Goal: Transaction & Acquisition: Purchase product/service

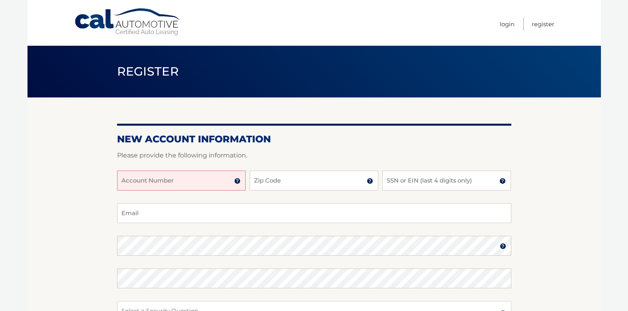
click at [157, 177] on input "Account Number" at bounding box center [181, 181] width 129 height 20
type input "44455994339"
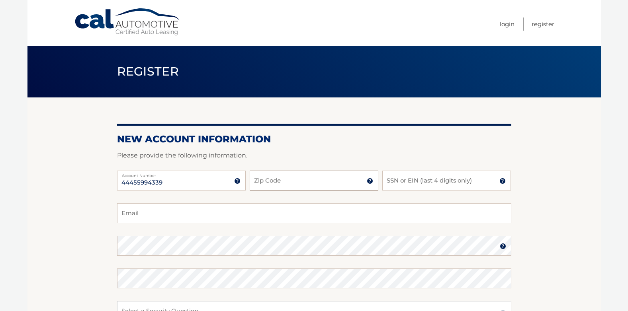
click at [273, 183] on input "Zip Code" at bounding box center [313, 181] width 129 height 20
type input "07470"
click at [452, 179] on input "SSN or EIN (last 4 digits only)" at bounding box center [446, 181] width 129 height 20
type input "5679"
click at [91, 154] on section "New Account Information Please provide the following information. 44455994339 A…" at bounding box center [313, 252] width 573 height 311
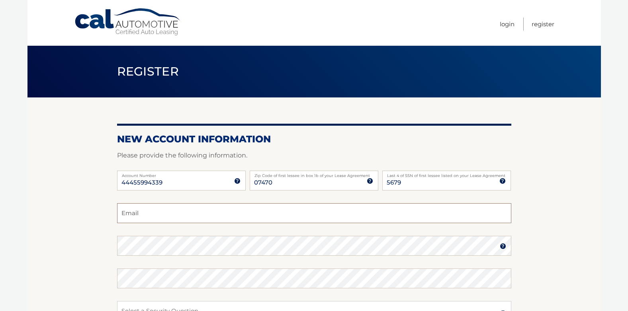
click at [142, 211] on input "Email" at bounding box center [314, 213] width 394 height 20
type input "Miller1Deb@aol.com"
click at [77, 232] on section "New Account Information Please provide the following information. 44455994339 A…" at bounding box center [313, 252] width 573 height 311
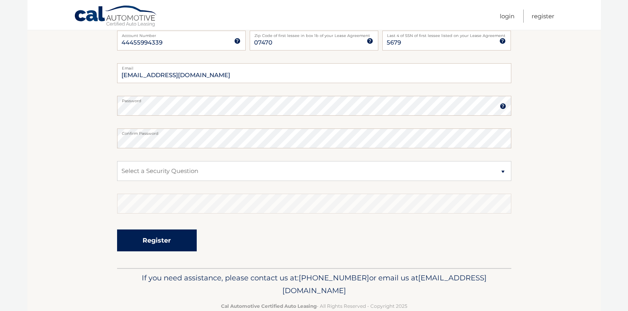
scroll to position [158, 0]
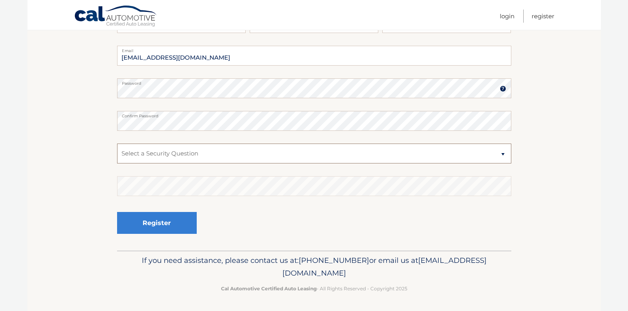
click at [503, 155] on select "Select a Security Question What was the name of your elementary school? What is…" at bounding box center [314, 154] width 394 height 20
select select "1"
click at [117, 144] on select "Select a Security Question What was the name of your elementary school? What is…" at bounding box center [314, 154] width 394 height 20
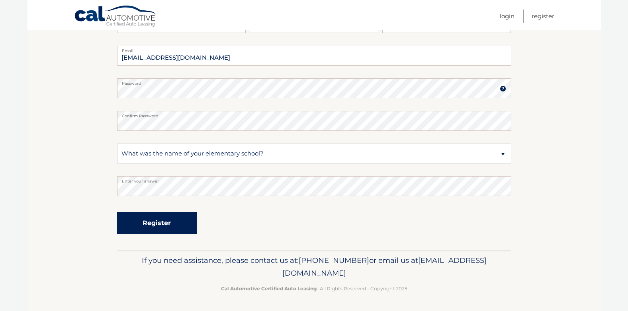
click at [164, 221] on button "Register" at bounding box center [157, 223] width 80 height 22
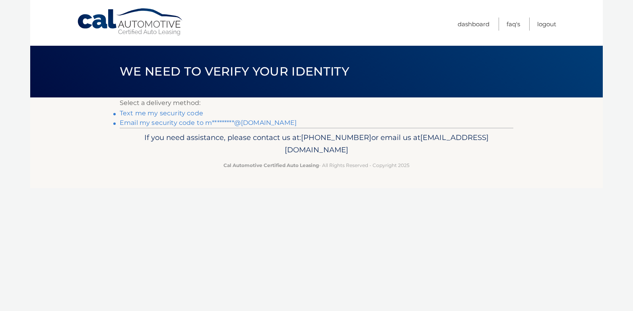
click at [151, 115] on link "Text me my security code" at bounding box center [162, 113] width 84 height 8
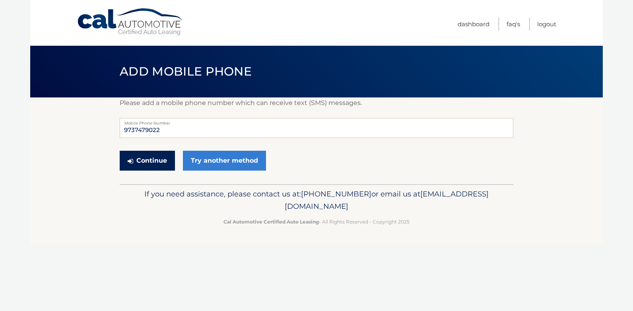
click at [154, 157] on button "Continue" at bounding box center [147, 161] width 55 height 20
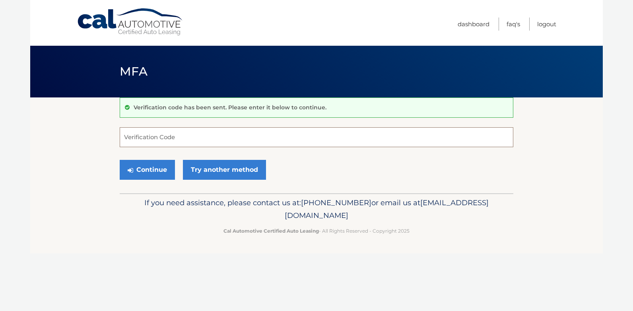
click at [147, 135] on input "Verification Code" at bounding box center [317, 137] width 394 height 20
type input "354109"
click at [147, 170] on button "Continue" at bounding box center [147, 170] width 55 height 20
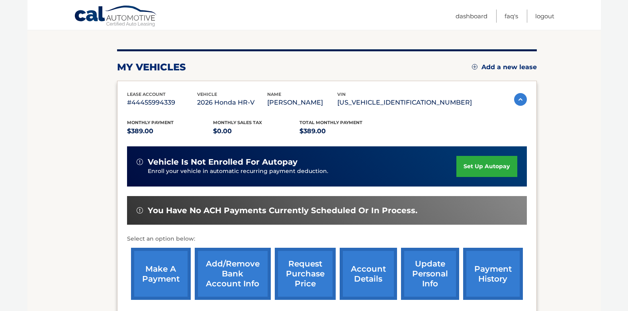
scroll to position [106, 0]
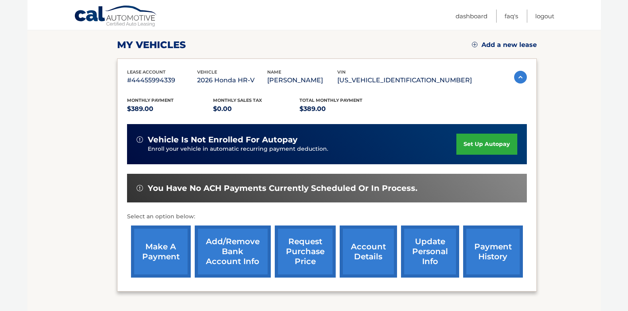
click at [226, 256] on link "Add/Remove bank account info" at bounding box center [233, 252] width 76 height 52
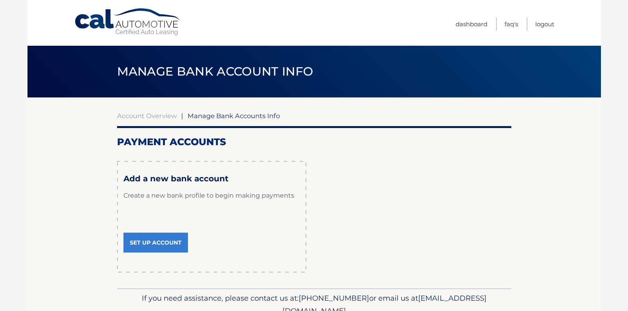
click at [144, 241] on link "Set Up Account" at bounding box center [155, 243] width 64 height 20
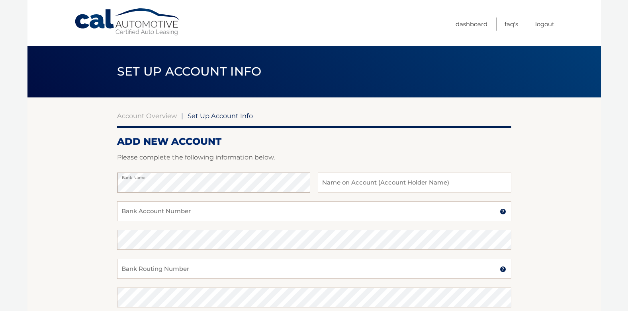
click at [110, 193] on section "Account Overview | Set Up Account Info ADD NEW ACCOUNT Please complete the foll…" at bounding box center [313, 249] width 573 height 304
type input "[PERSON_NAME]"
click at [146, 210] on input "Bank Account Number" at bounding box center [314, 211] width 394 height 20
type input "8100041770"
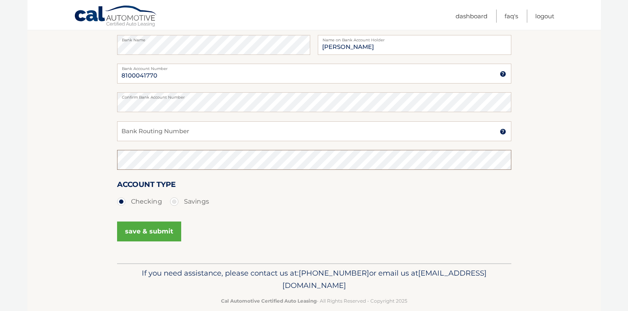
scroll to position [150, 0]
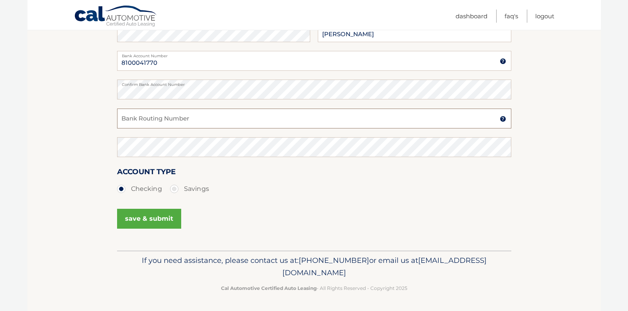
click at [170, 119] on input "Bank Routing Number" at bounding box center [314, 119] width 394 height 20
type input "031207607"
click at [214, 219] on div "save & submit" at bounding box center [314, 224] width 394 height 36
click at [138, 219] on button "save & submit" at bounding box center [149, 219] width 64 height 20
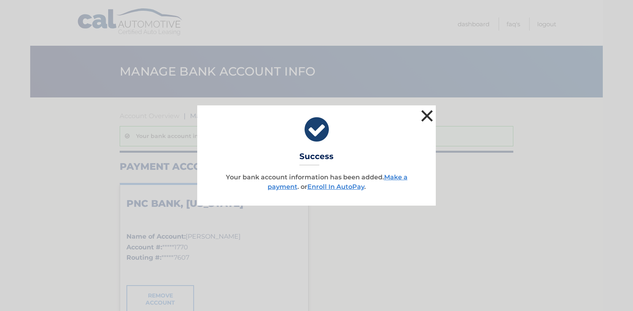
click at [427, 116] on button "×" at bounding box center [427, 116] width 16 height 16
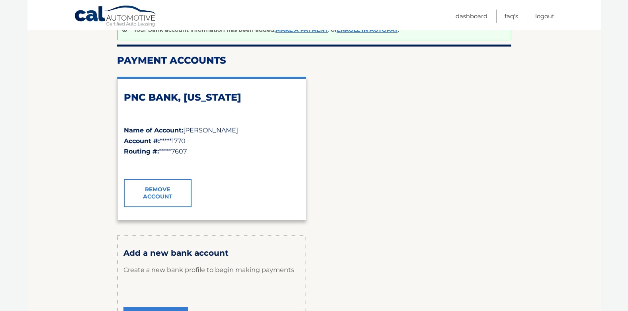
scroll to position [159, 0]
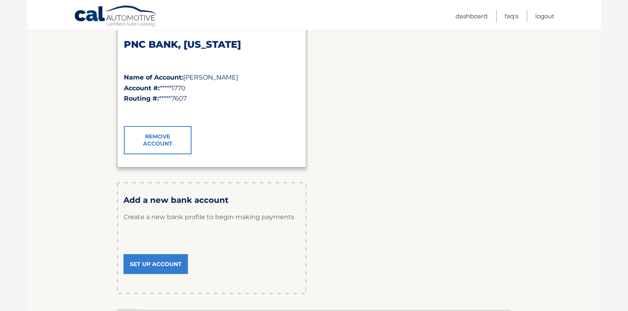
click at [146, 263] on link "Set Up Account" at bounding box center [155, 264] width 64 height 20
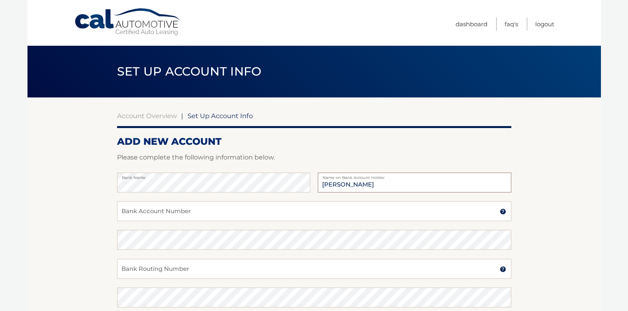
type input "[PERSON_NAME]"
click at [198, 213] on input "Bank Account Number" at bounding box center [314, 211] width 394 height 20
type input "1"
type input "0972963039"
click at [162, 272] on input "Bank Routing Number" at bounding box center [314, 269] width 394 height 20
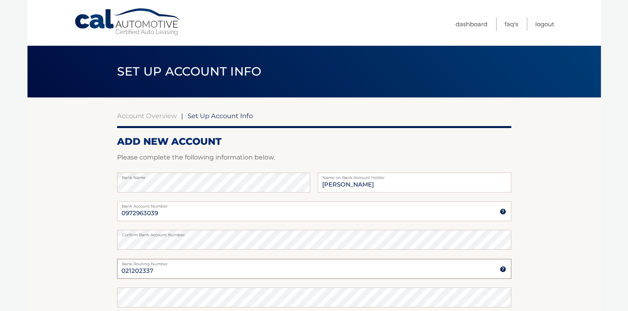
type input "021202337"
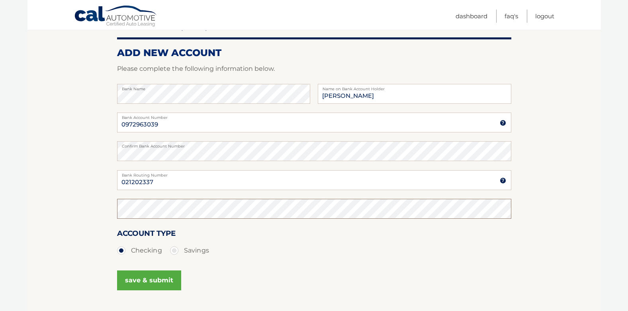
scroll to position [106, 0]
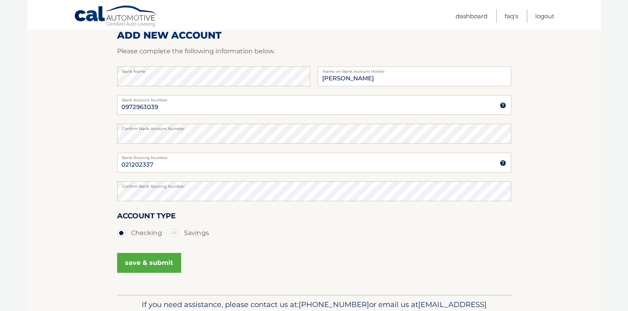
click at [274, 249] on div "Account Type Checking Savings" at bounding box center [314, 230] width 394 height 40
click at [155, 263] on button "save & submit" at bounding box center [149, 263] width 64 height 20
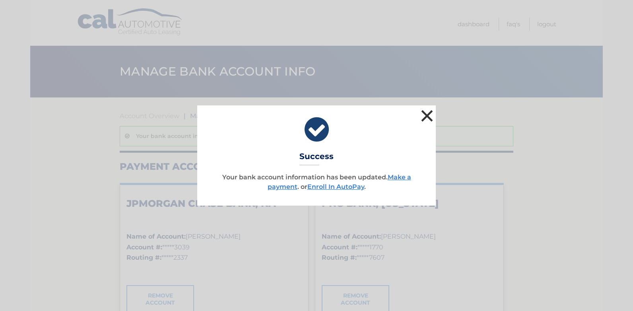
click at [425, 117] on button "×" at bounding box center [427, 116] width 16 height 16
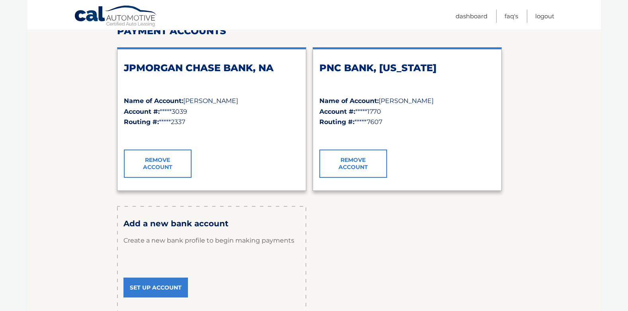
scroll to position [159, 0]
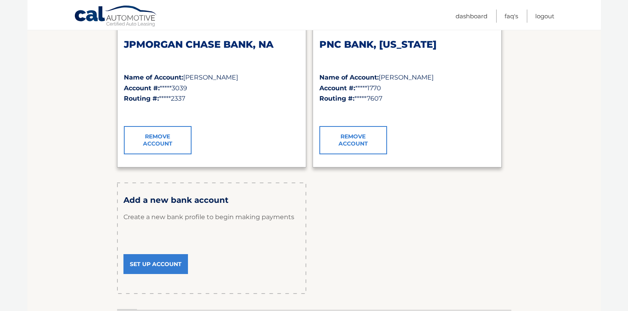
click at [152, 264] on link "Set Up Account" at bounding box center [155, 264] width 64 height 20
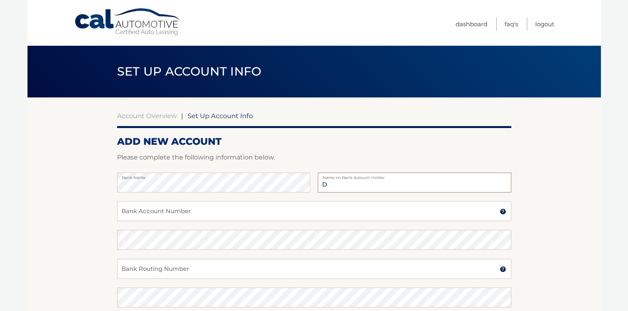
type input "Debra J Miller"
click at [168, 218] on input "Bank Account Number" at bounding box center [314, 211] width 394 height 20
type input "9363476875"
click at [160, 269] on input "Bank Routing Number" at bounding box center [314, 269] width 394 height 20
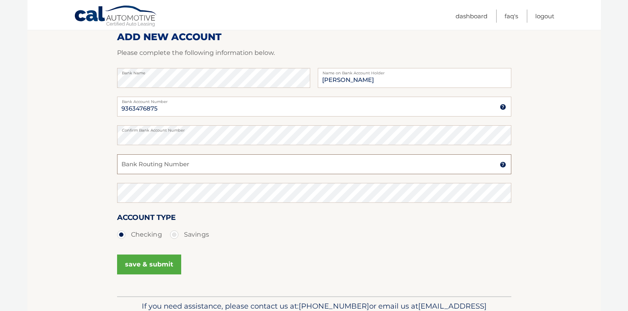
scroll to position [106, 0]
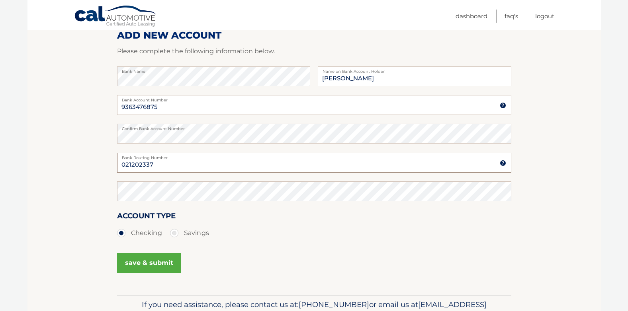
type input "021202337"
click at [376, 232] on ul "Checking Savings" at bounding box center [314, 233] width 394 height 16
click at [156, 271] on button "save & submit" at bounding box center [149, 263] width 64 height 20
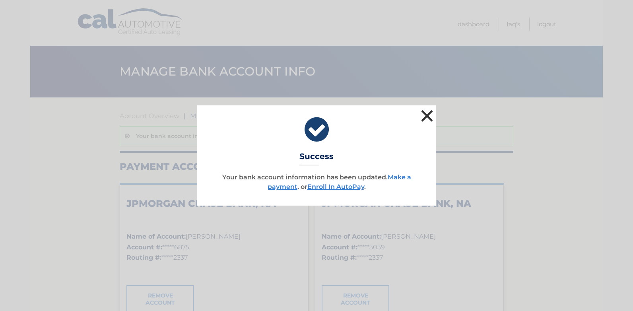
click at [430, 111] on button "×" at bounding box center [427, 116] width 16 height 16
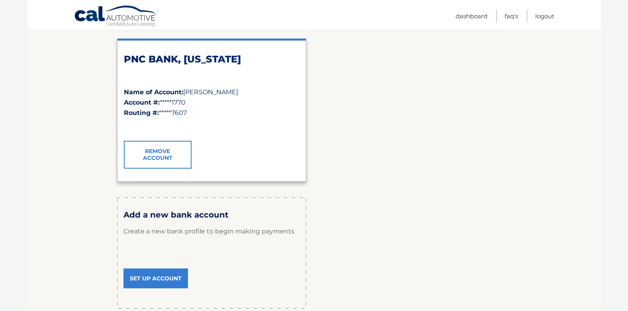
scroll to position [318, 0]
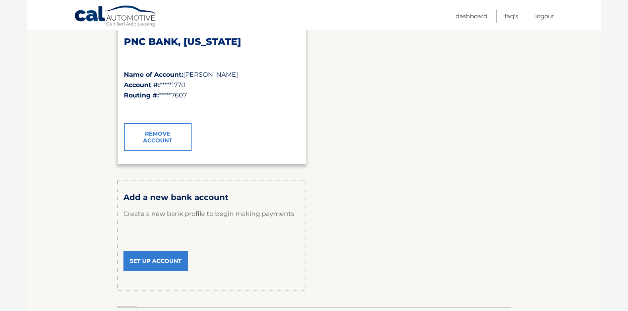
click at [162, 259] on link "Set Up Account" at bounding box center [155, 261] width 64 height 20
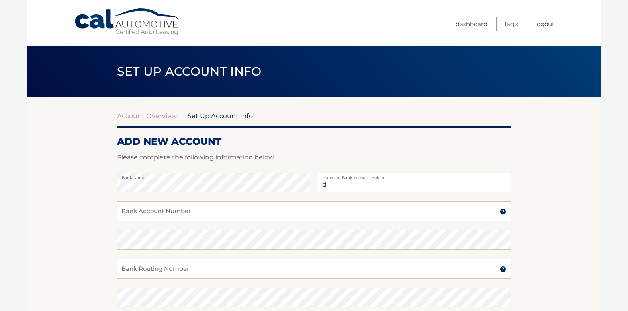
type input "[PERSON_NAME]"
click at [185, 208] on input "Bank Account Number" at bounding box center [314, 211] width 394 height 20
type input "1010127735027"
click at [182, 272] on input "Bank Routing Number" at bounding box center [314, 269] width 394 height 20
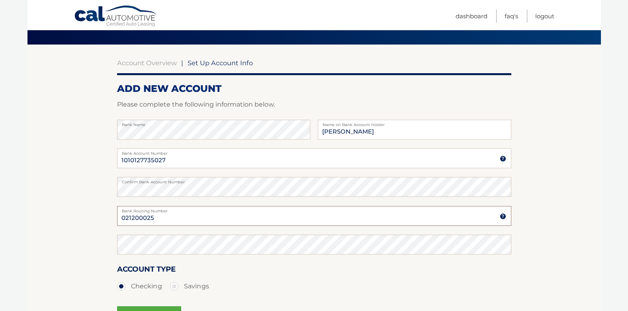
type input "021200025"
click at [309, 277] on div "Account Type Checking Savings" at bounding box center [314, 278] width 394 height 31
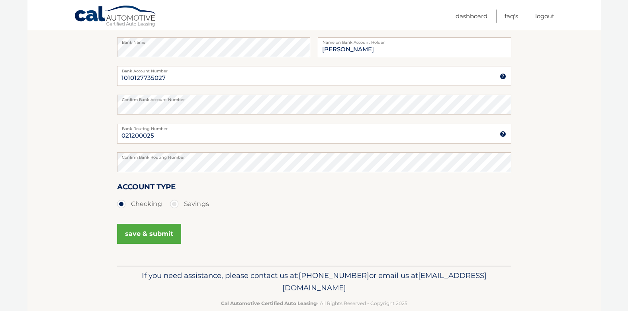
scroll to position [150, 0]
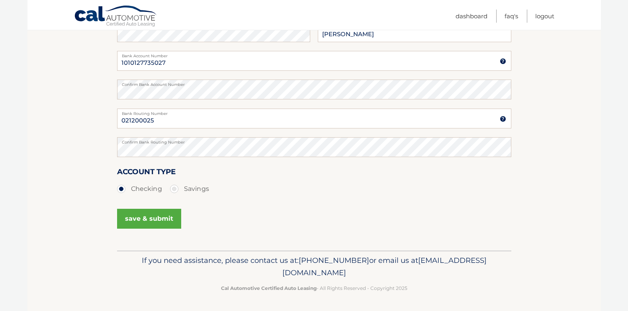
click at [146, 222] on button "save & submit" at bounding box center [149, 219] width 64 height 20
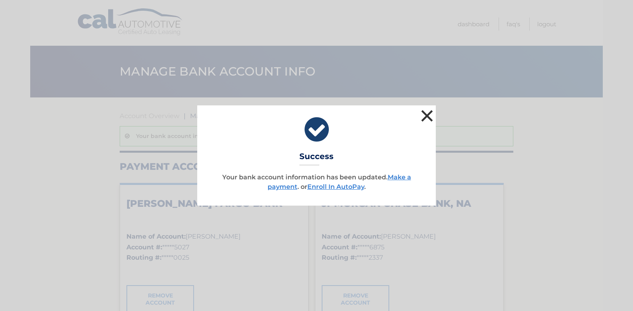
click at [427, 114] on button "×" at bounding box center [427, 116] width 16 height 16
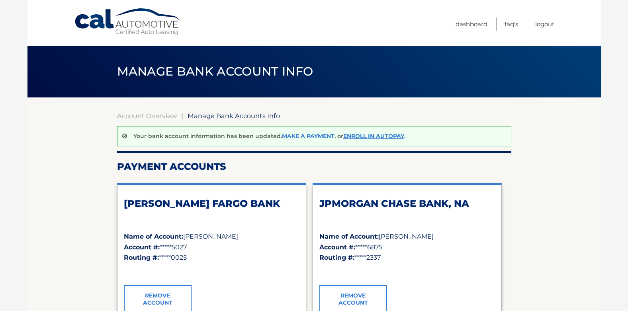
click at [306, 136] on link "Make a payment" at bounding box center [308, 136] width 53 height 7
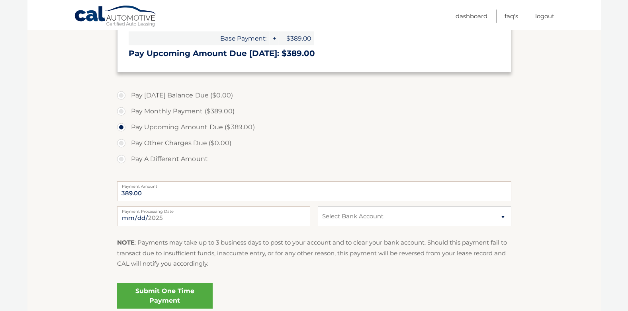
scroll to position [212, 0]
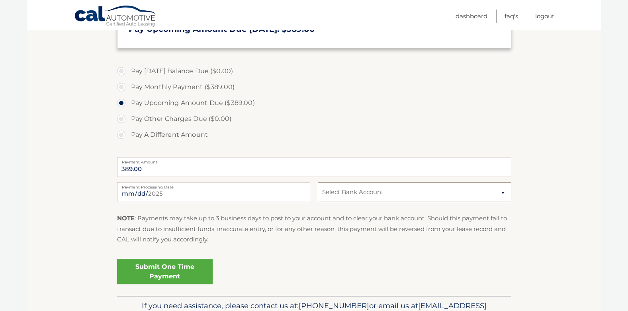
click at [501, 193] on select "Select Bank Account Checking [PERSON_NAME] FARGO BANK *****5027 Checking JPMORG…" at bounding box center [414, 192] width 193 height 20
select select "MDRjNDlmZmEtZDU2OS00NDA1LThlYTQtMzBhYzk2MmNlMDZm"
click at [318, 182] on select "Select Bank Account Checking [PERSON_NAME] FARGO BANK *****5027 Checking JPMORG…" at bounding box center [414, 192] width 193 height 20
click at [71, 209] on section "Account Overview | Make a Payment Payment Information [DATE] Balance Due: = $0.…" at bounding box center [313, 90] width 573 height 411
click at [71, 209] on section "Account Overview | Make a Payment Payment Information Today's Balance Due: = $0…" at bounding box center [313, 90] width 573 height 411
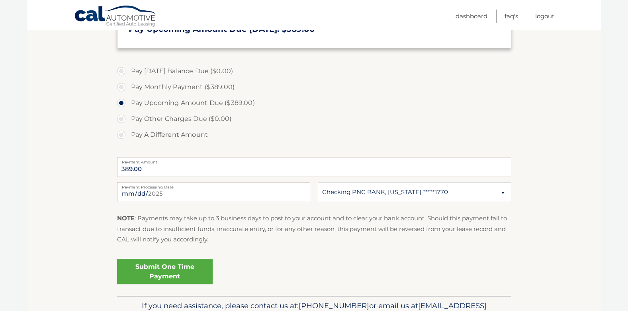
click at [160, 271] on link "Submit One Time Payment" at bounding box center [164, 271] width 95 height 25
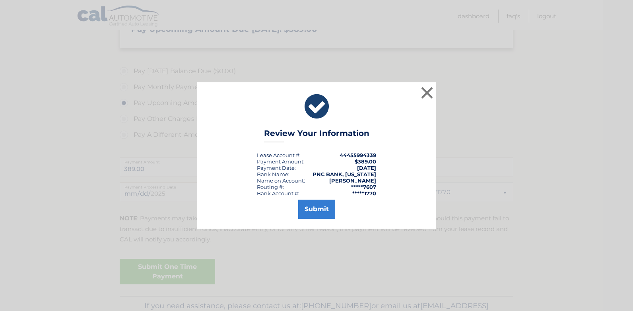
click at [160, 271] on div "× Review Your Information Lease Account #: 44455994339 Payment Amount: $389.00 …" at bounding box center [316, 155] width 633 height 311
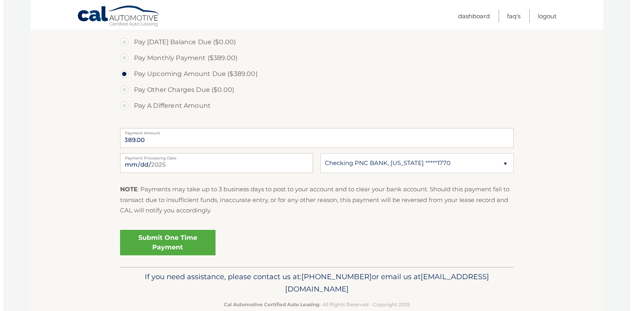
scroll to position [257, 0]
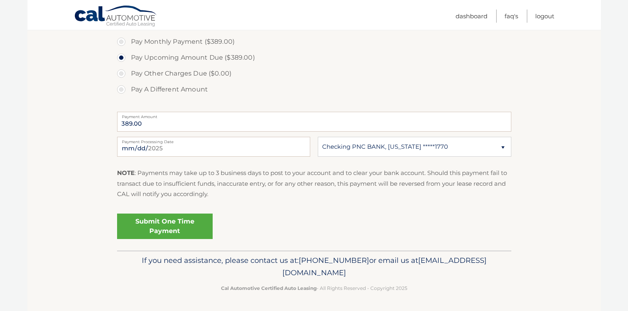
click at [138, 228] on link "Submit One Time Payment" at bounding box center [164, 226] width 95 height 25
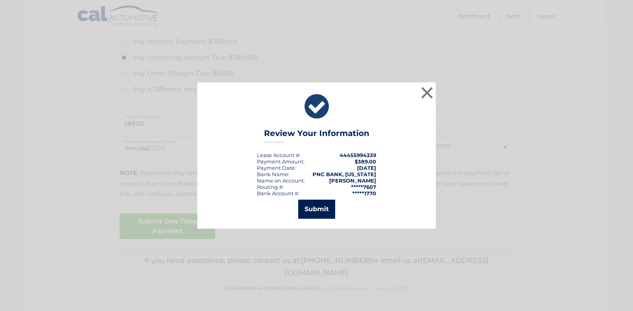
click at [319, 211] on button "Submit" at bounding box center [316, 209] width 37 height 19
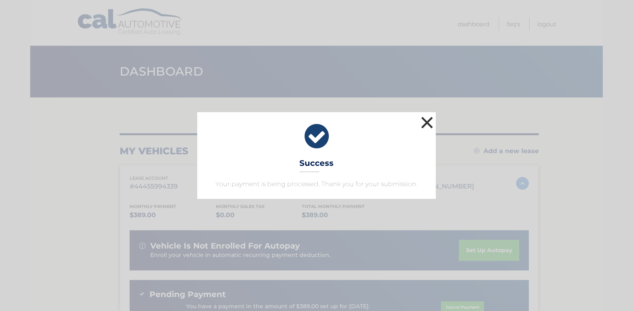
click at [427, 122] on button "×" at bounding box center [427, 123] width 16 height 16
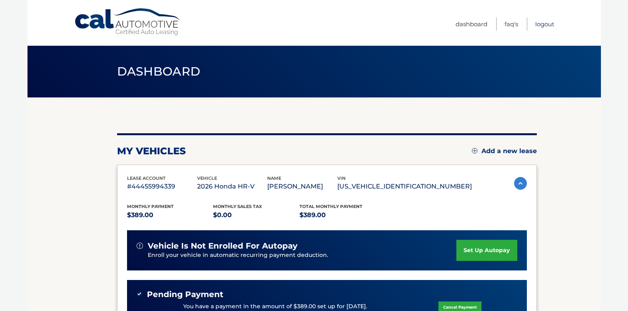
click at [542, 26] on link "Logout" at bounding box center [544, 24] width 19 height 13
